Goal: Task Accomplishment & Management: Use online tool/utility

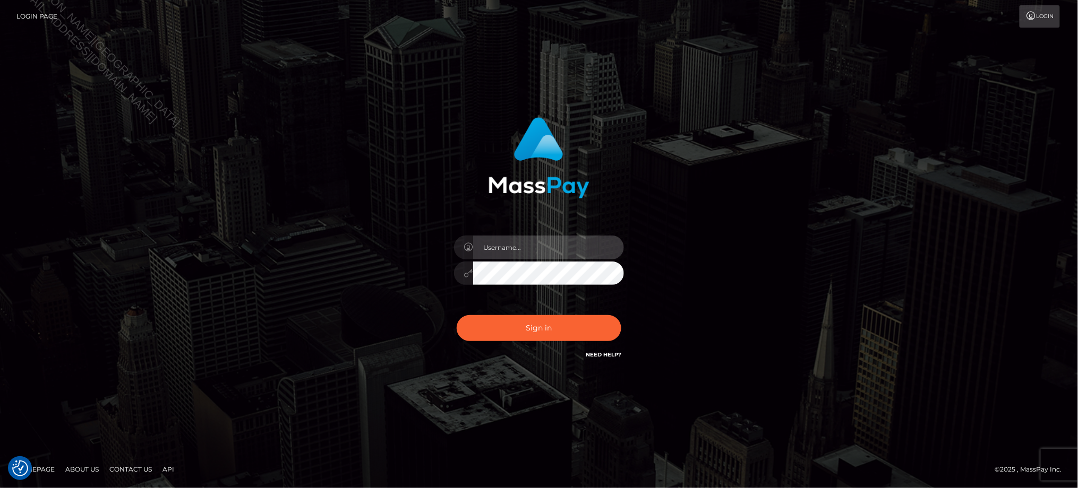
type input "Jiecel"
click at [410, 398] on div "Jiecel Sign in" at bounding box center [539, 244] width 1078 height 429
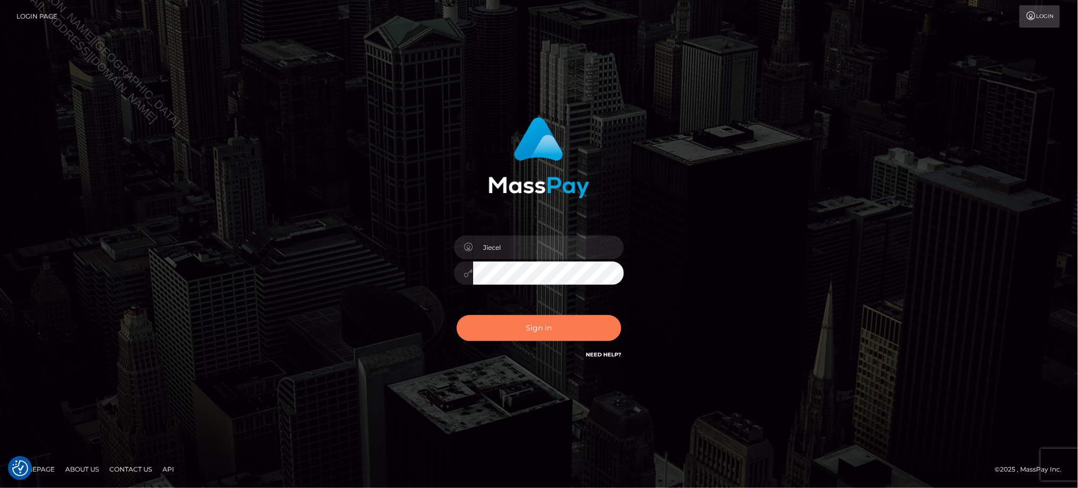
click at [517, 322] on button "Sign in" at bounding box center [539, 328] width 165 height 26
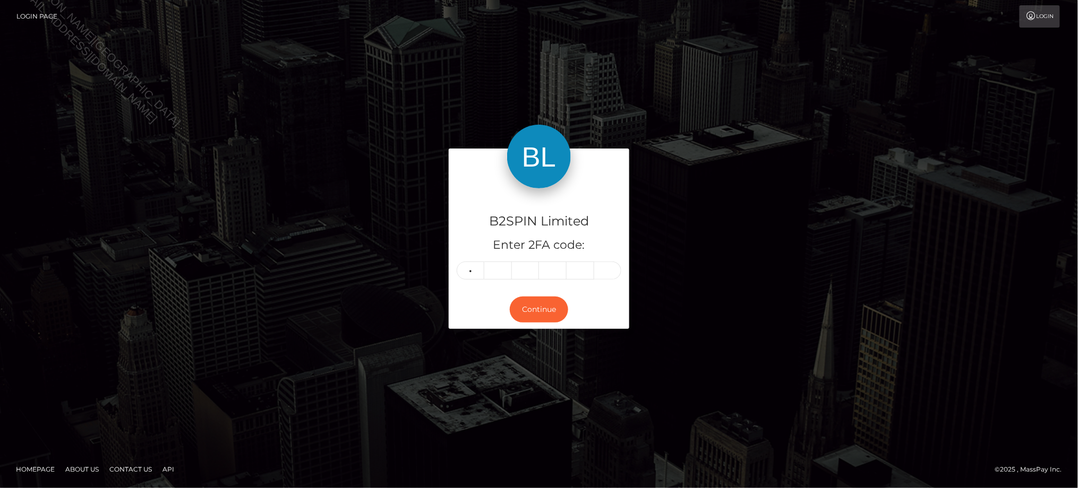
type input "0"
type input "7"
type input "6"
type input "4"
type input "6"
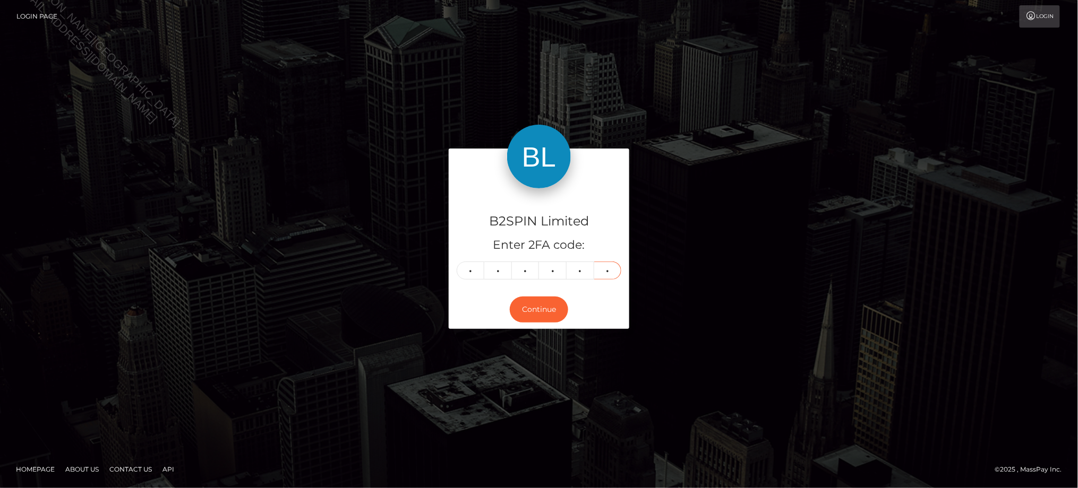
type input "9"
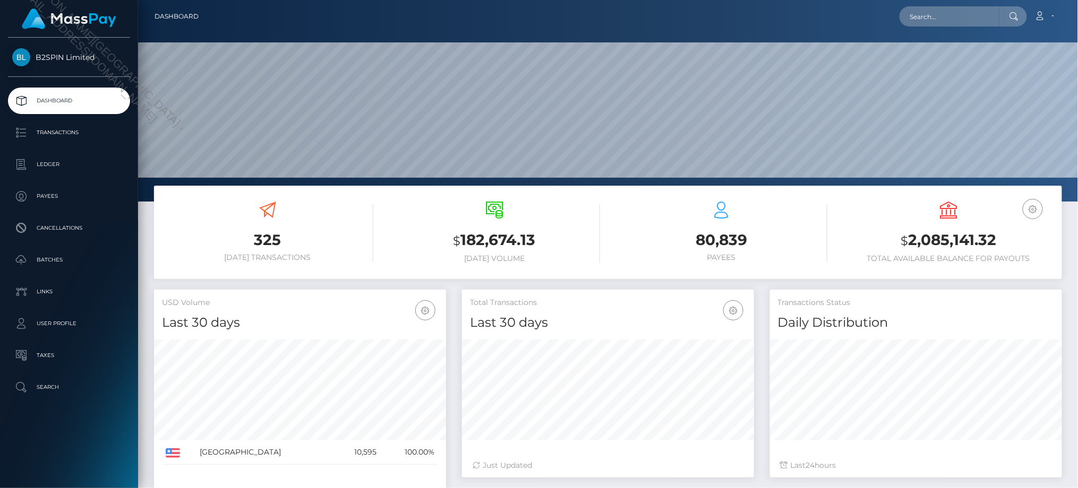
scroll to position [188, 291]
drag, startPoint x: 1066, startPoint y: 274, endPoint x: 1037, endPoint y: 289, distance: 33.2
click at [1066, 274] on div "325 Today Transactions $ 182,674.13 Today Volume 80,839" at bounding box center [608, 238] width 924 height 104
click at [77, 139] on p "Transactions" at bounding box center [69, 133] width 114 height 16
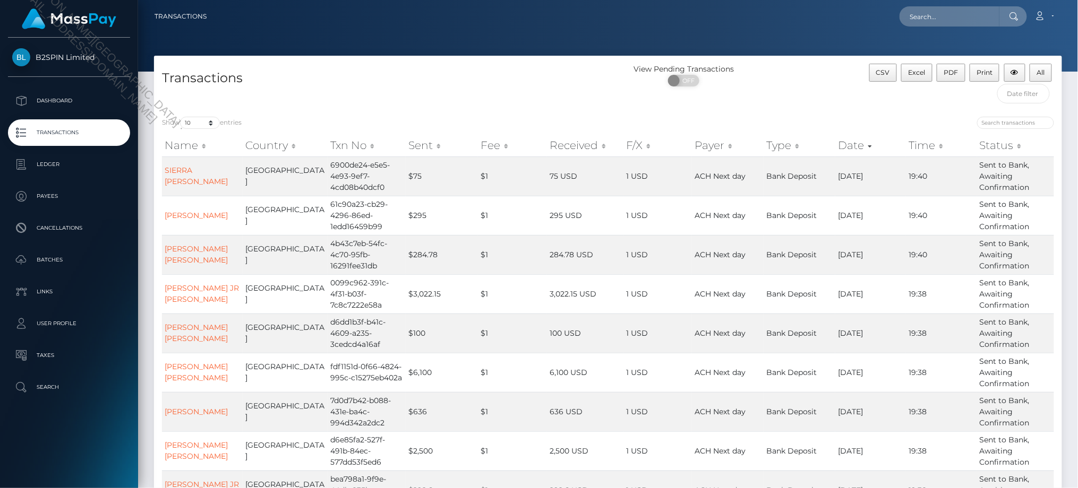
click at [457, 79] on h4 "Transactions" at bounding box center [381, 78] width 438 height 19
click at [201, 128] on select "10 25 50 100 250 500 1,000 3,500" at bounding box center [200, 123] width 40 height 12
select select "3500"
click at [181, 117] on select "10 25 50 100 250 500 1,000 3,500" at bounding box center [200, 123] width 40 height 12
click at [690, 82] on span "OFF" at bounding box center [687, 81] width 27 height 12
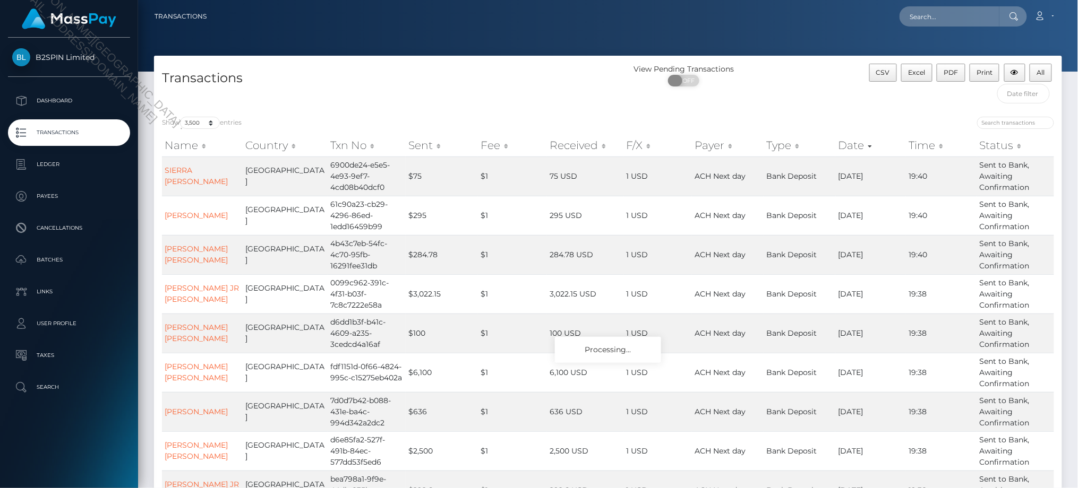
checkbox input "true"
click at [464, 49] on div at bounding box center [608, 36] width 940 height 72
click at [550, 31] on nav "Transactions Loading... Loading... Account Logout" at bounding box center [608, 16] width 940 height 33
drag, startPoint x: 538, startPoint y: 68, endPoint x: 592, endPoint y: 58, distance: 55.1
click at [538, 68] on div "Transactions" at bounding box center [381, 86] width 454 height 45
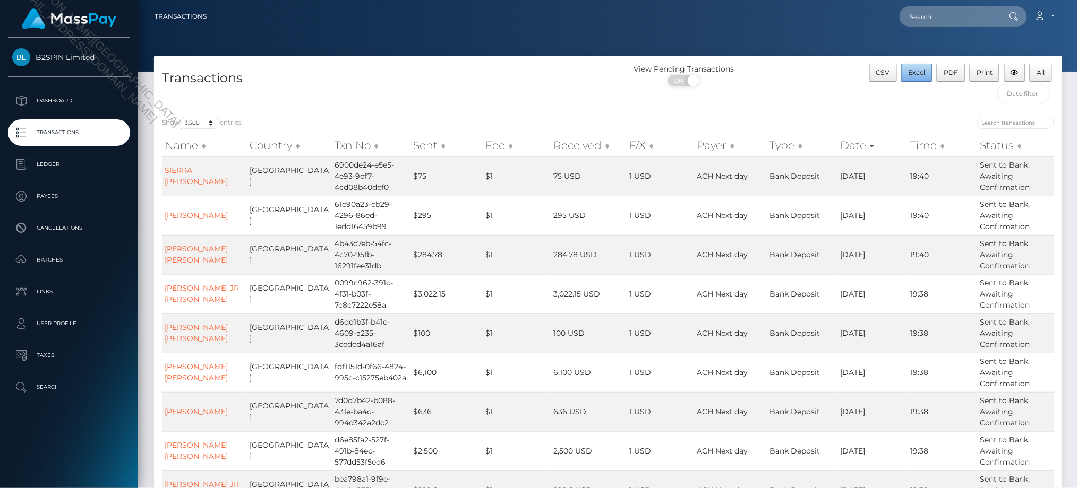
click at [906, 73] on button "Excel" at bounding box center [916, 73] width 31 height 18
